Goal: Task Accomplishment & Management: Manage account settings

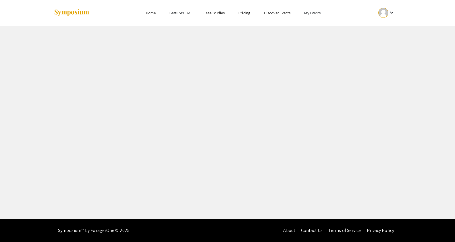
click at [307, 13] on link "My Events" at bounding box center [312, 12] width 16 height 5
click at [313, 26] on button "Events I've organized" at bounding box center [321, 26] width 49 height 14
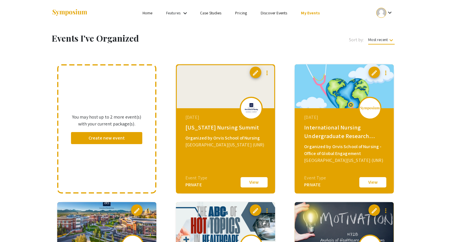
click at [254, 184] on button "View" at bounding box center [254, 182] width 29 height 12
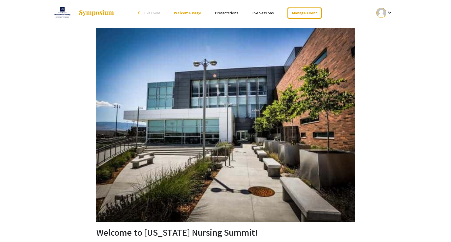
click at [230, 14] on link "Presentations" at bounding box center [226, 12] width 23 height 5
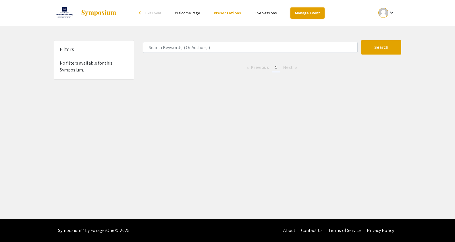
click at [306, 16] on link "Manage Event" at bounding box center [307, 12] width 34 height 11
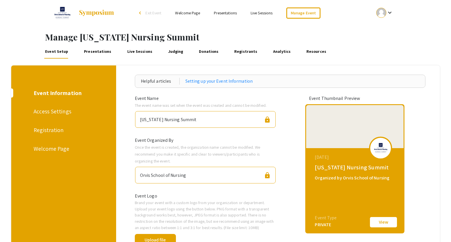
click at [128, 48] on link "Live Sessions" at bounding box center [139, 52] width 27 height 14
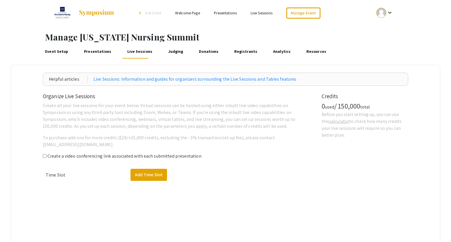
drag, startPoint x: 99, startPoint y: 55, endPoint x: 104, endPoint y: 60, distance: 7.4
click at [99, 55] on link "Presentations" at bounding box center [98, 52] width 30 height 14
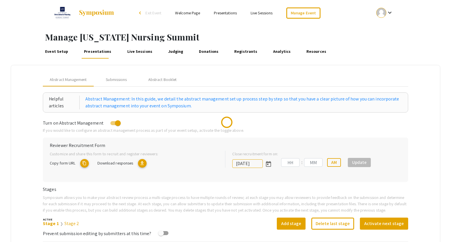
type input "9/25/2025"
type input "01"
type input "27"
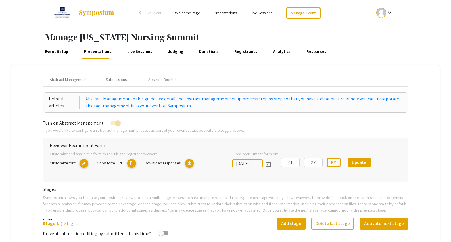
click at [133, 165] on mat-icon "content_copy" at bounding box center [131, 163] width 9 height 9
drag, startPoint x: 119, startPoint y: 79, endPoint x: 121, endPoint y: 86, distance: 7.3
click at [119, 79] on div "Submissions" at bounding box center [116, 80] width 21 height 6
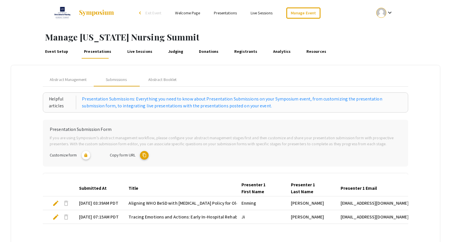
click at [144, 157] on mat-icon "content_copy" at bounding box center [144, 155] width 9 height 9
type textarea "symposium.foragerone.com/nevada-nursing-summit/submission"
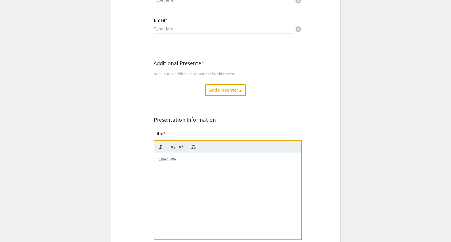
scroll to position [172, 0]
